Goal: Information Seeking & Learning: Find contact information

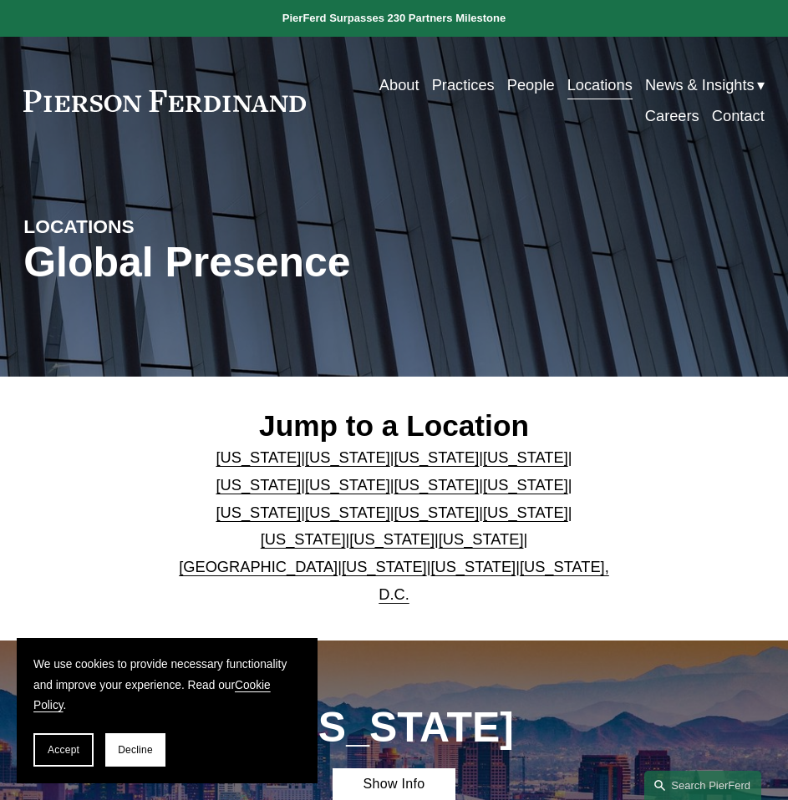
click at [533, 76] on link "People" at bounding box center [531, 85] width 48 height 31
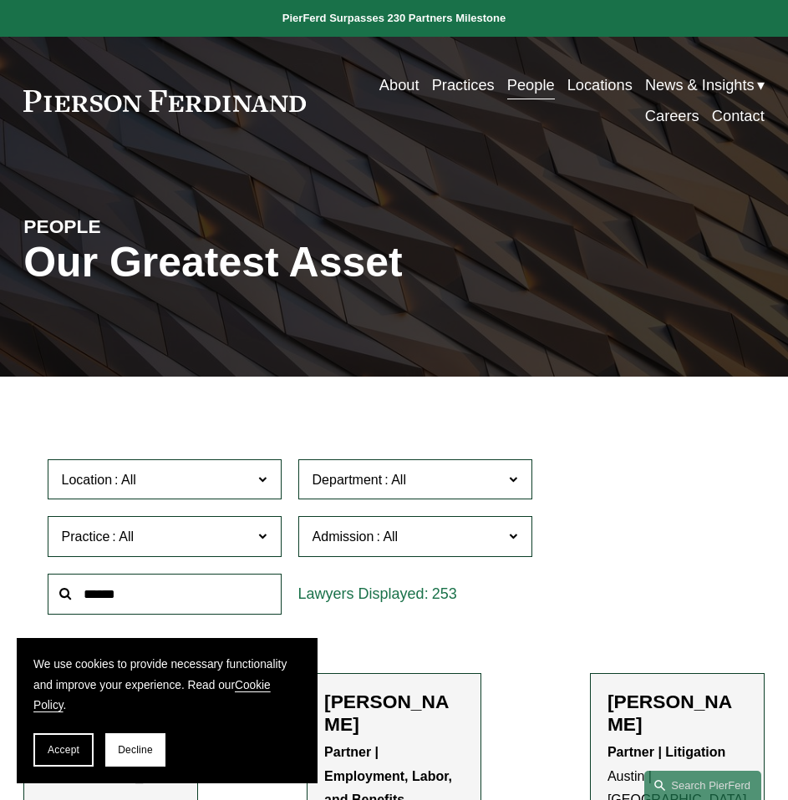
click at [136, 749] on span "Decline" at bounding box center [135, 750] width 35 height 12
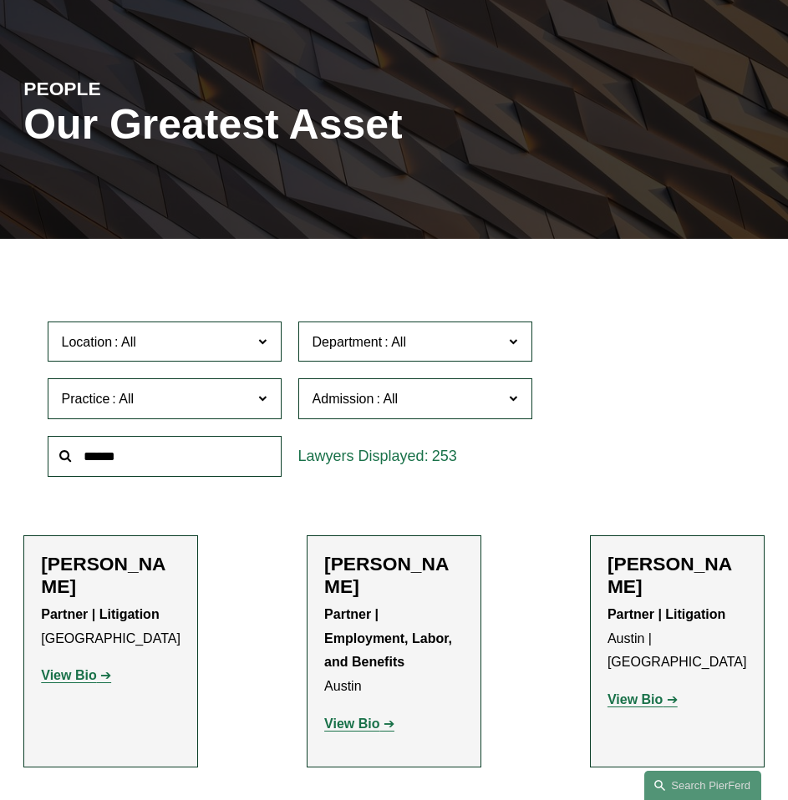
scroll to position [167, 0]
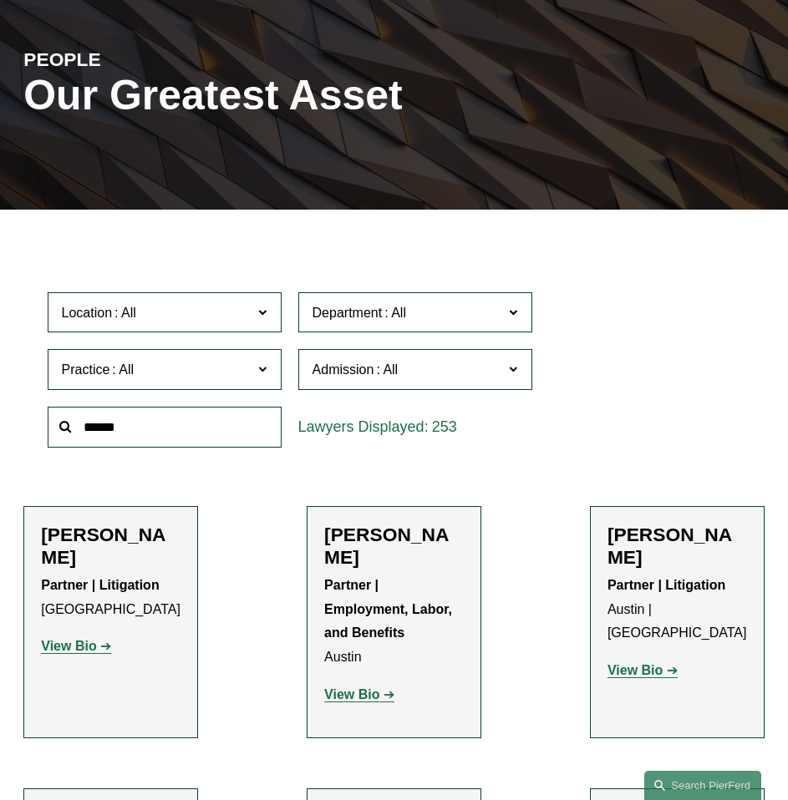
click at [237, 423] on input "text" at bounding box center [165, 427] width 234 height 41
type input "********"
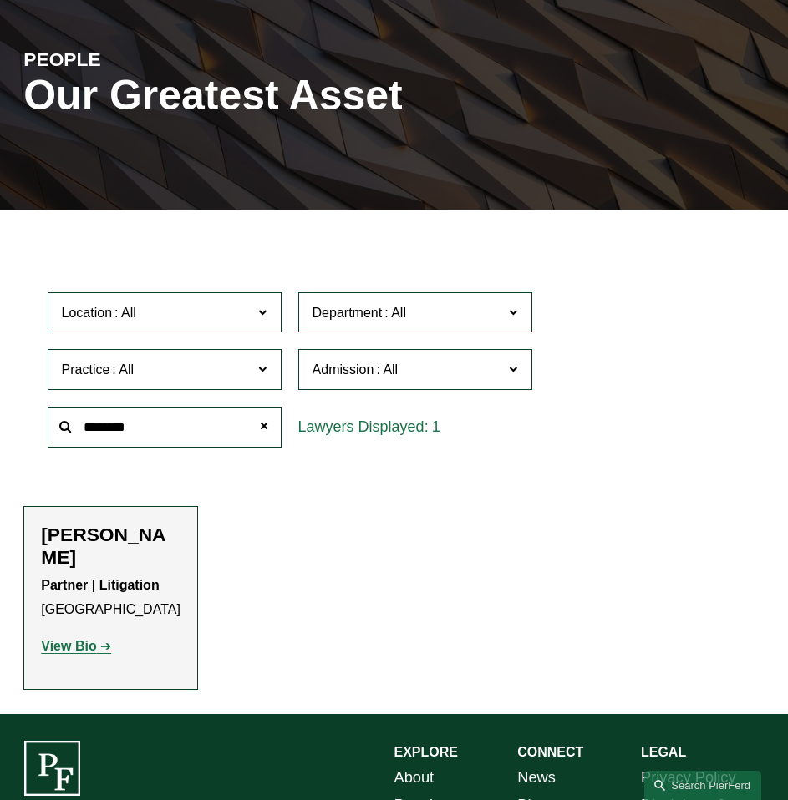
click at [83, 639] on strong "View Bio" at bounding box center [68, 646] width 55 height 14
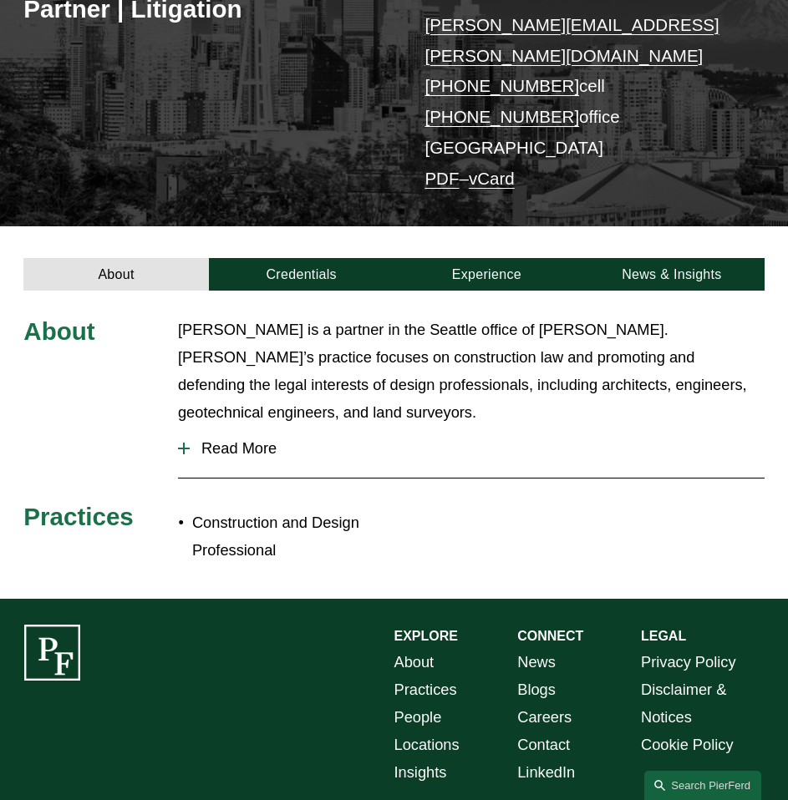
scroll to position [334, 0]
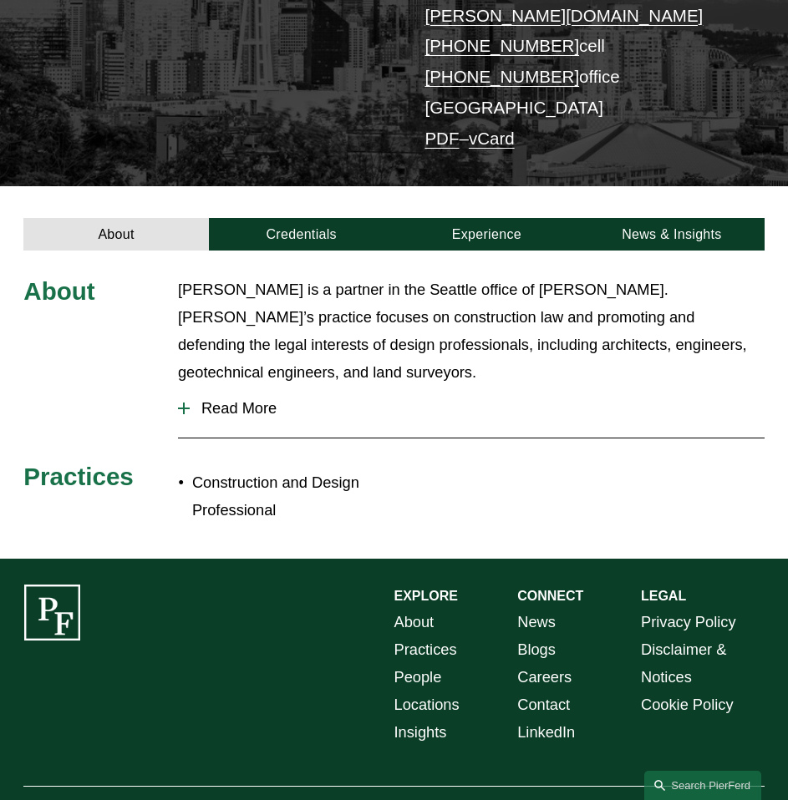
click at [214, 399] on span "Read More" at bounding box center [477, 408] width 575 height 18
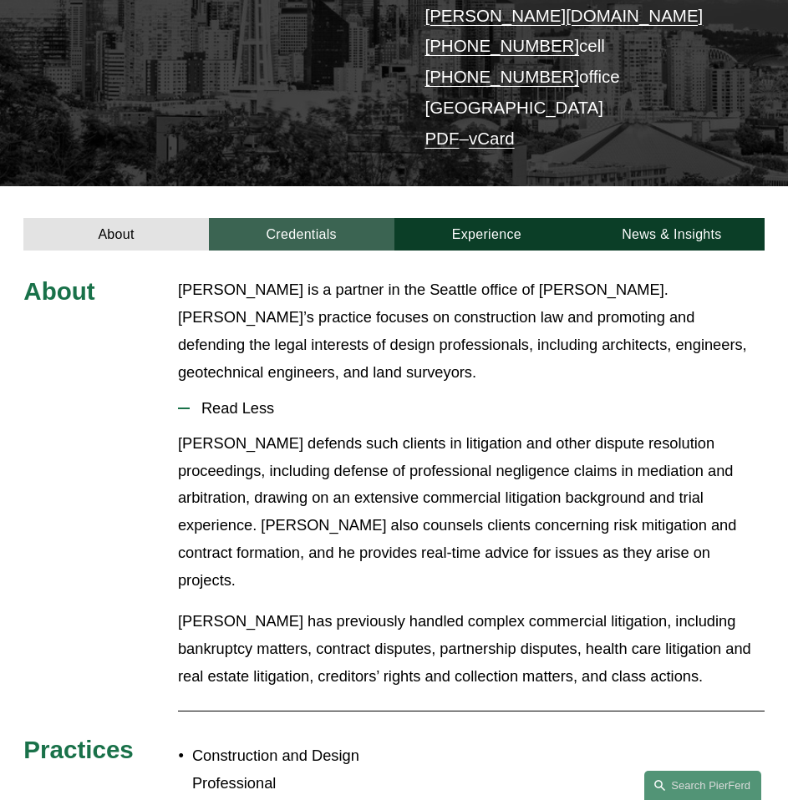
click at [317, 218] on link "Credentials" at bounding box center [301, 234] width 185 height 32
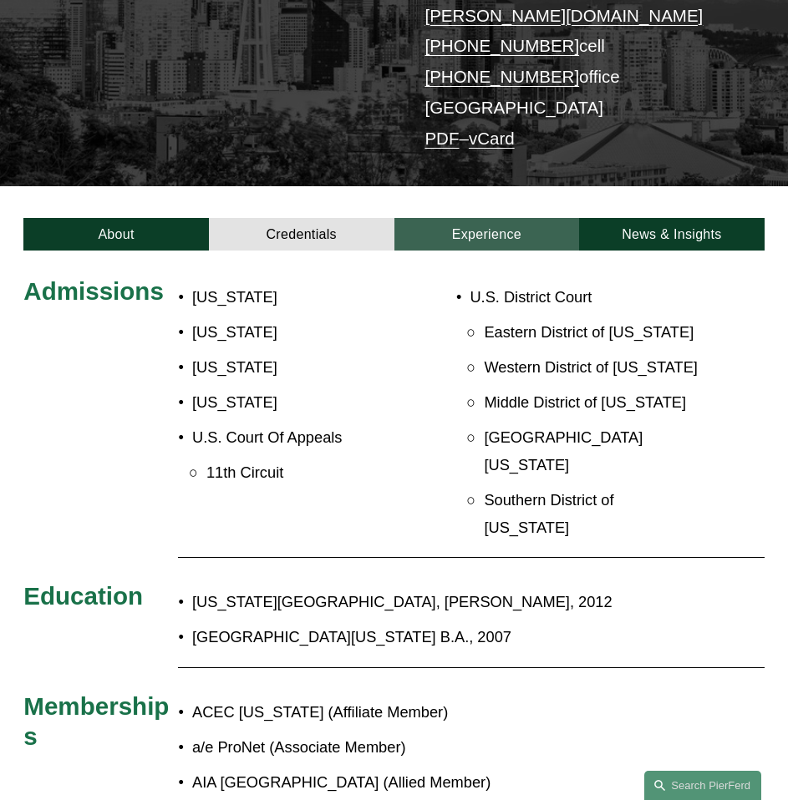
click at [511, 218] on link "Experience" at bounding box center [486, 234] width 185 height 32
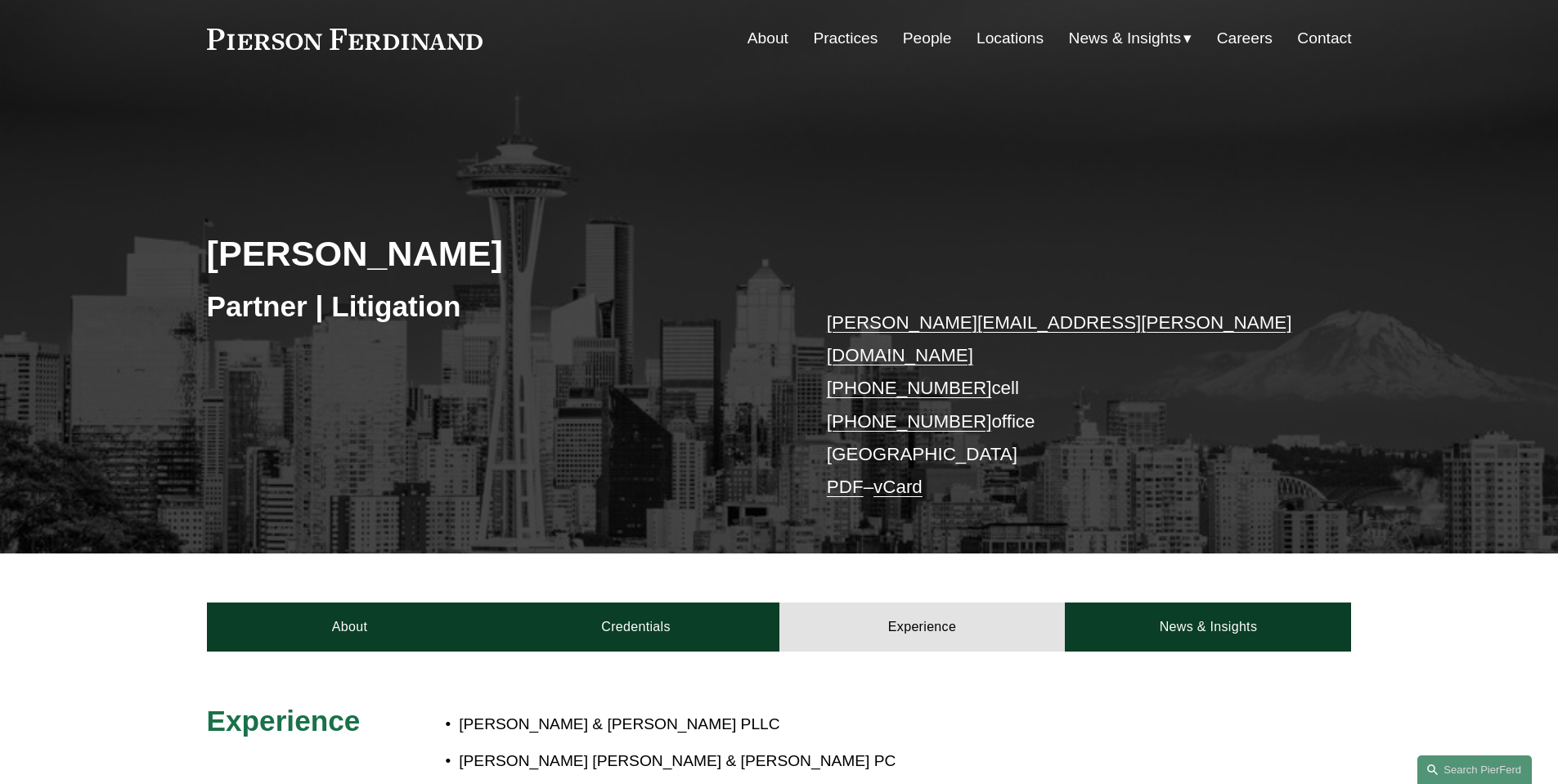
scroll to position [0, 0]
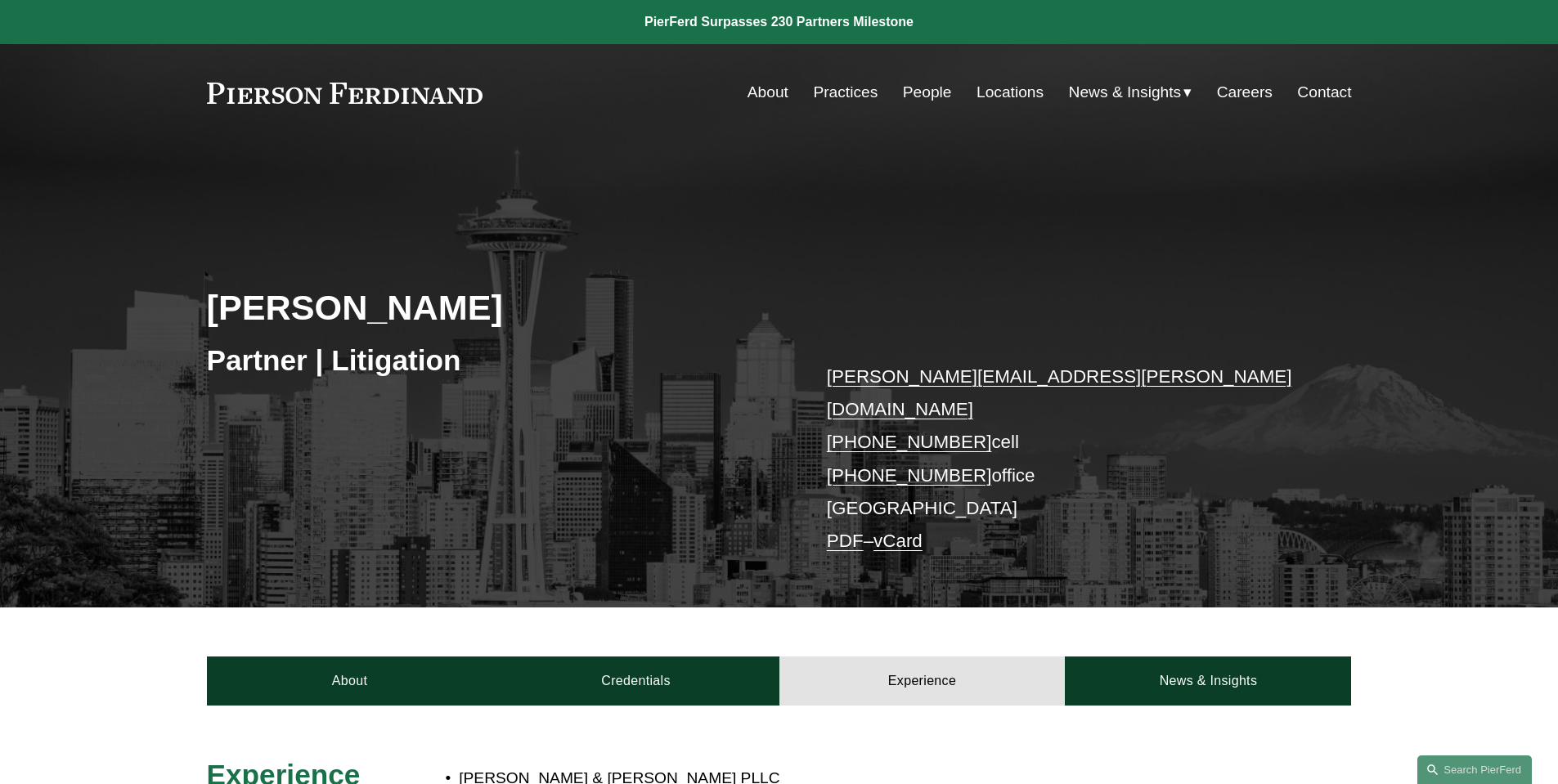
drag, startPoint x: 464, startPoint y: 315, endPoint x: 201, endPoint y: 311, distance: 263.0
click at [201, 311] on div "Frank Harrison Partner | Litigation frank.harrison@pierferd.com +1.813.850.9139…" at bounding box center [779, 397] width 1558 height 419
copy h2 "Frank Harrison"
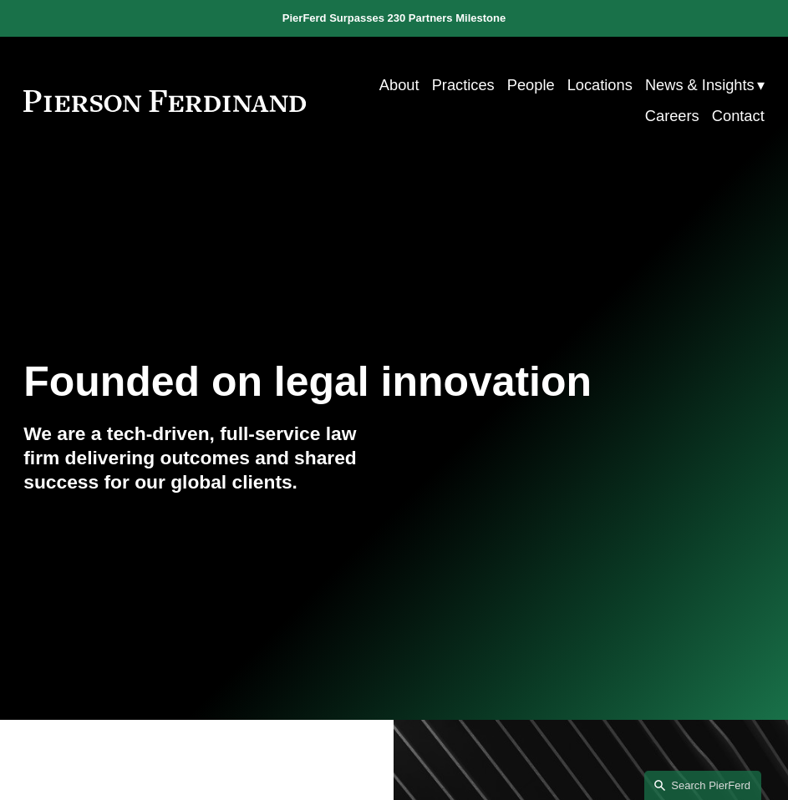
click at [594, 85] on link "Locations" at bounding box center [599, 85] width 65 height 31
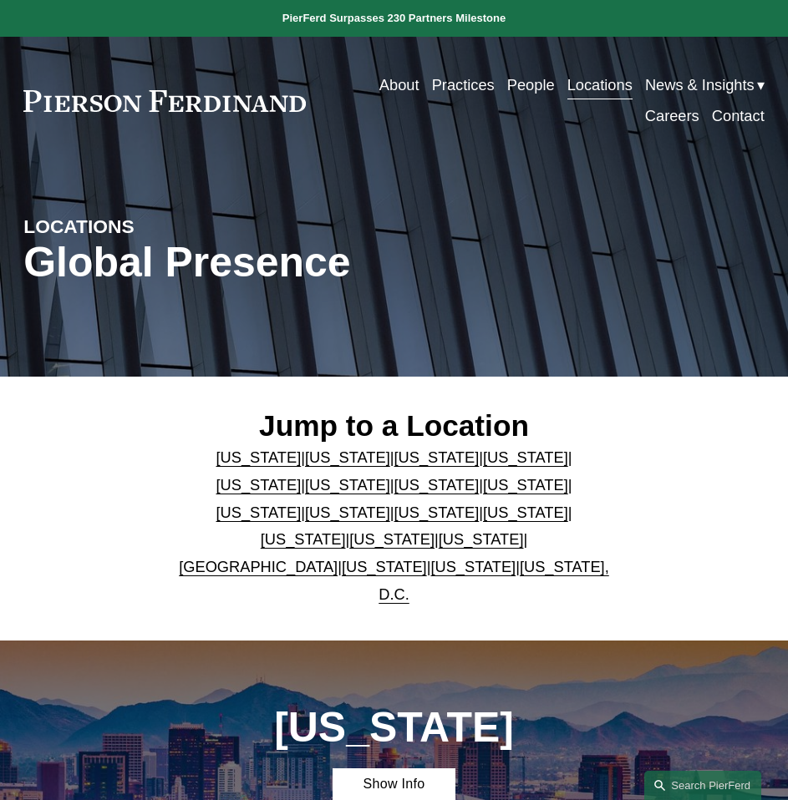
click at [430, 575] on link "[US_STATE]" at bounding box center [472, 567] width 85 height 18
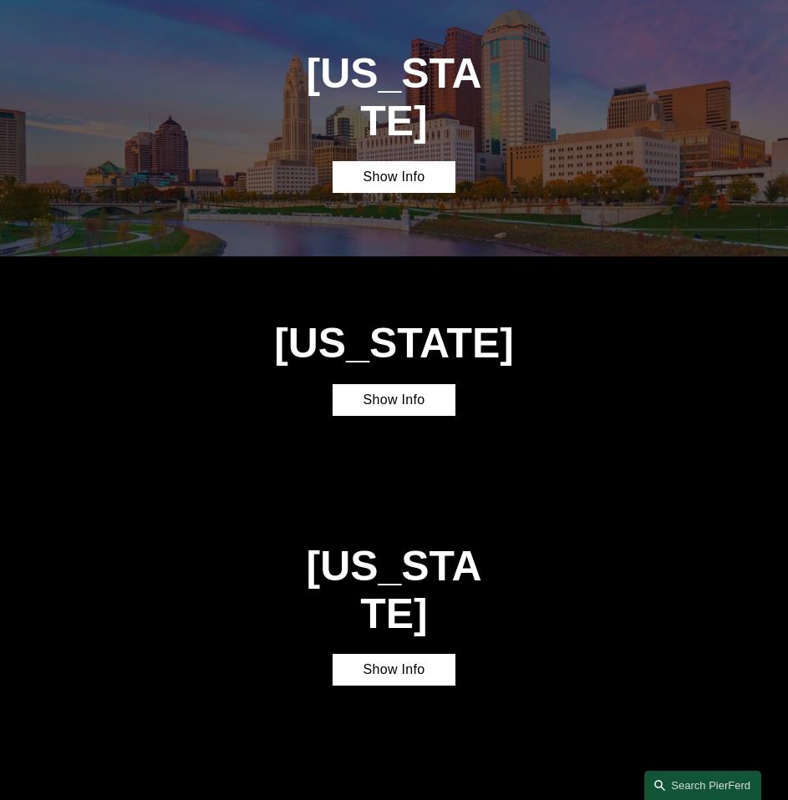
scroll to position [4455, 0]
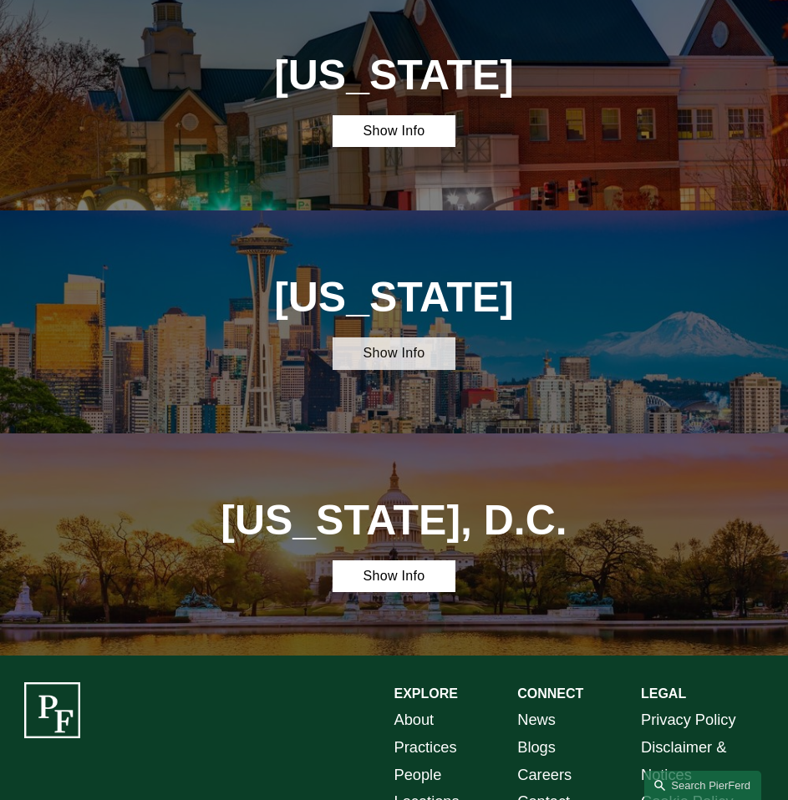
click at [440, 337] on link "Show Info" at bounding box center [394, 353] width 124 height 32
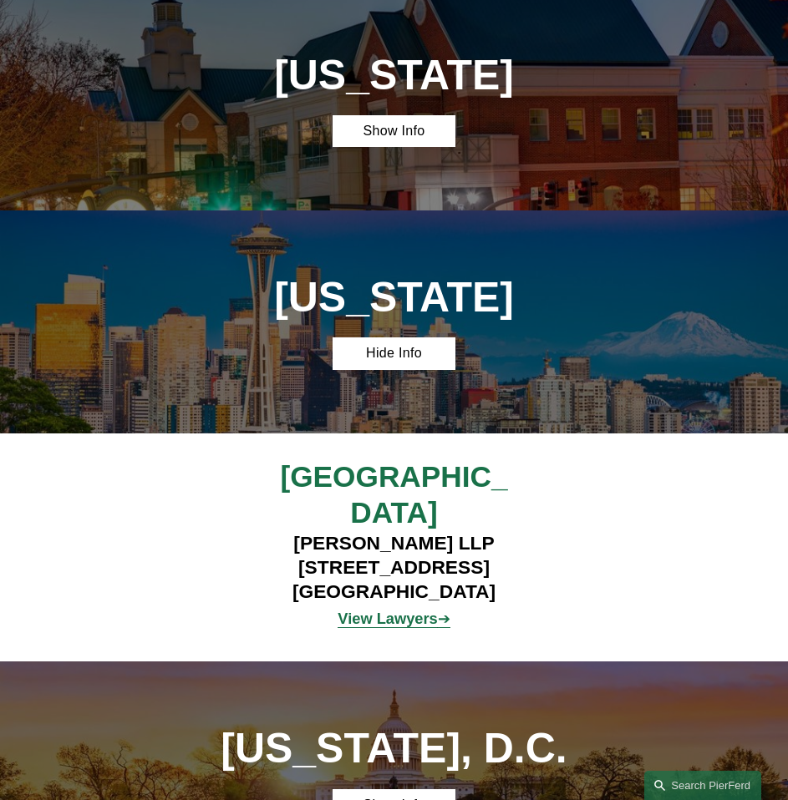
click at [411, 610] on strong "View Lawyers" at bounding box center [386, 619] width 99 height 18
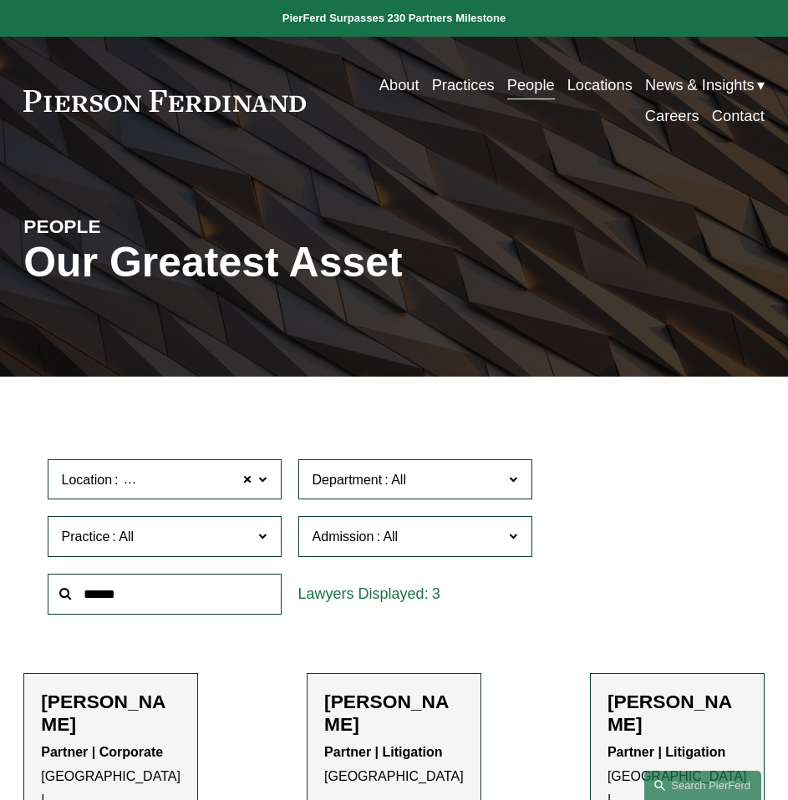
click at [590, 87] on link "Locations" at bounding box center [599, 85] width 65 height 31
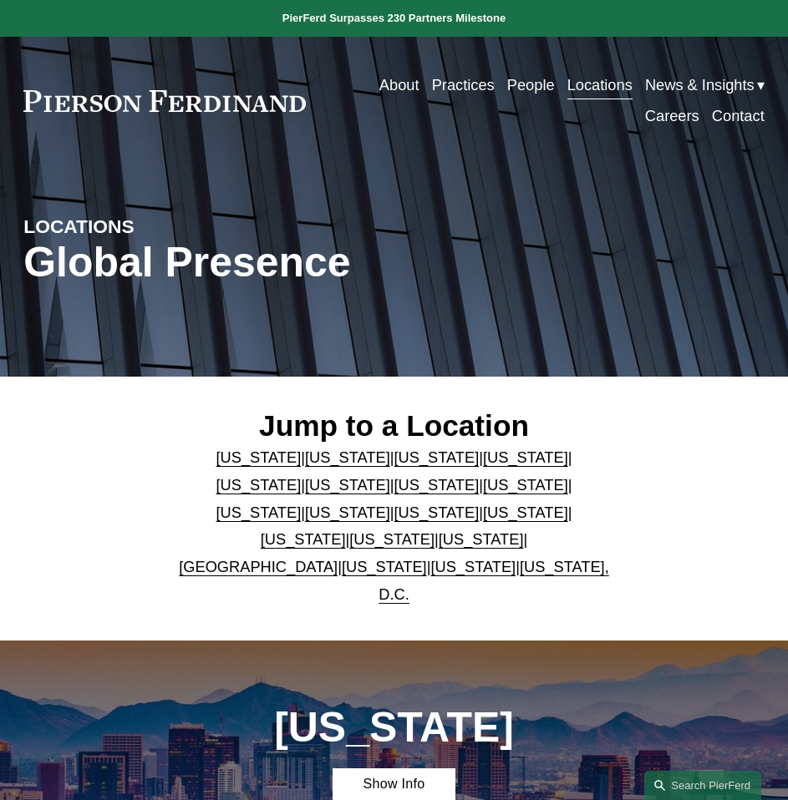
click at [437, 575] on link "[US_STATE]" at bounding box center [472, 567] width 85 height 18
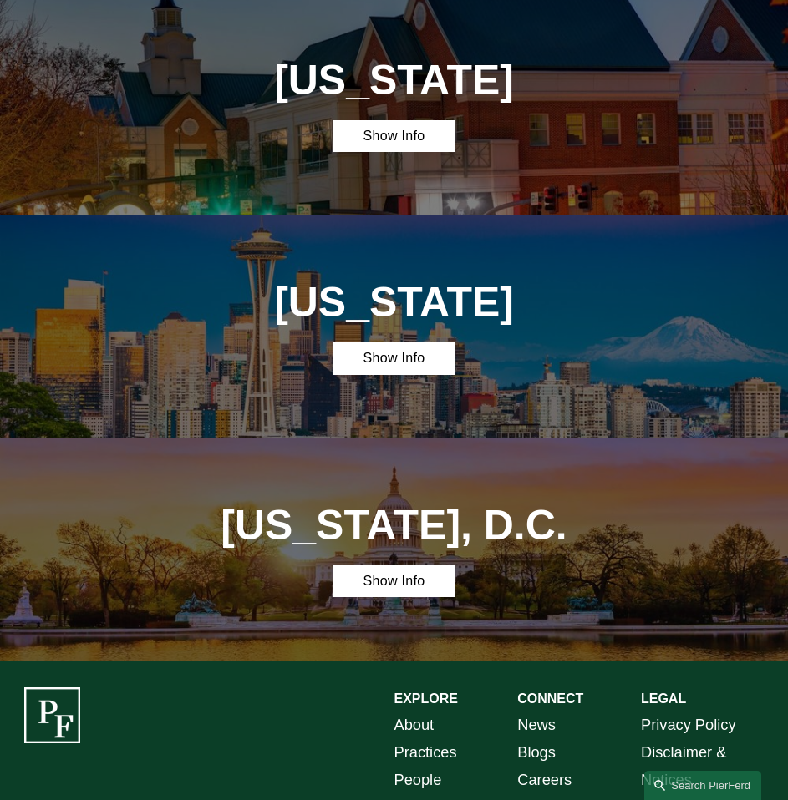
scroll to position [4455, 0]
